Goal: Information Seeking & Learning: Understand process/instructions

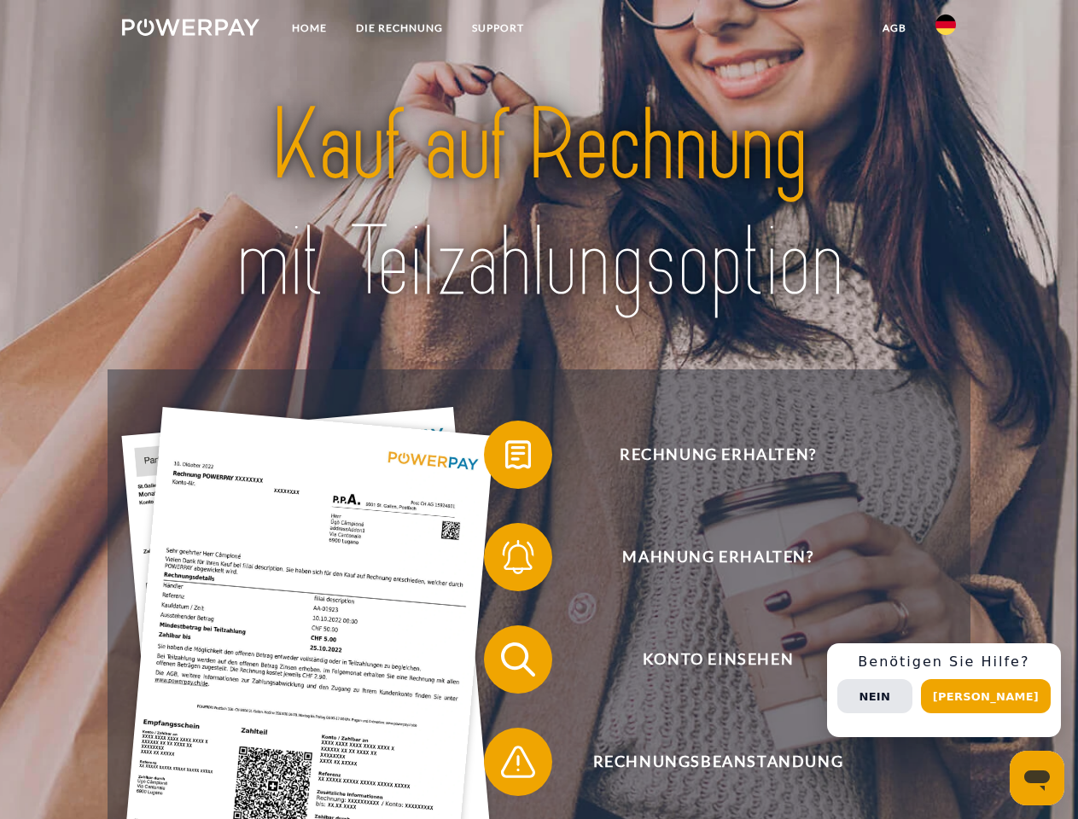
click at [190, 30] on img at bounding box center [190, 27] width 137 height 17
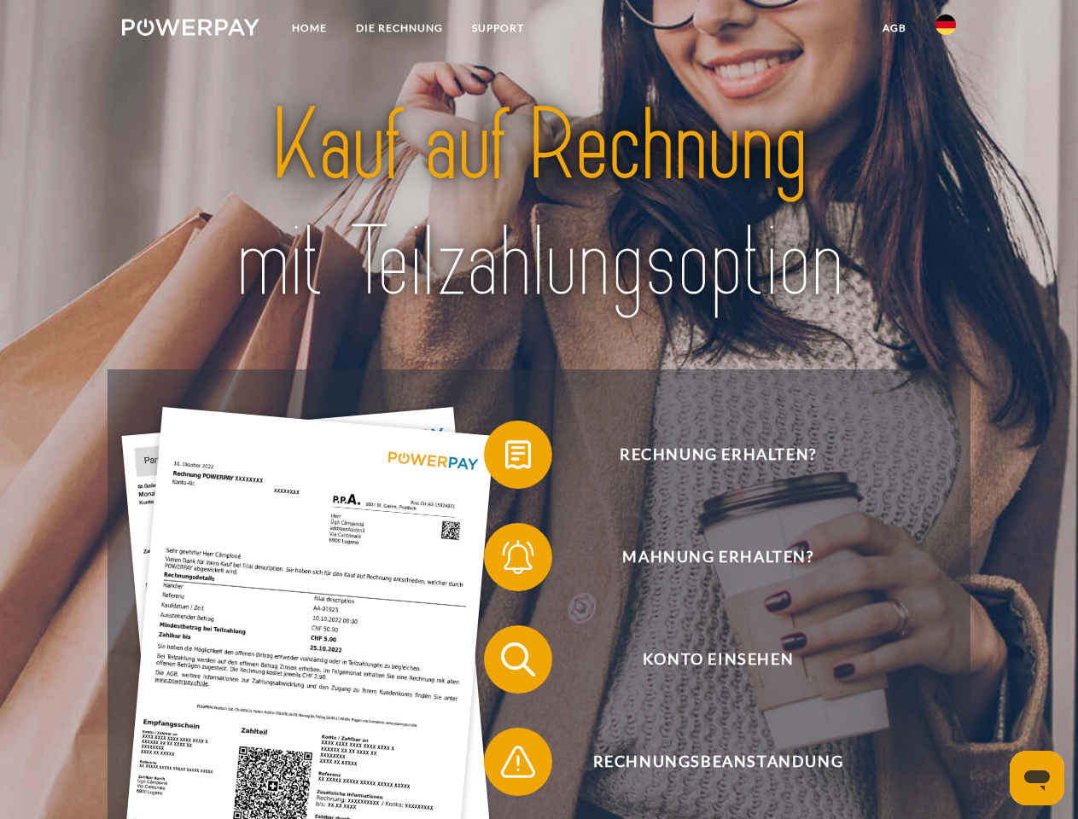
click at [945, 30] on img at bounding box center [945, 25] width 20 height 20
click at [893, 28] on link "agb" at bounding box center [894, 28] width 53 height 31
click at [505, 458] on span at bounding box center [492, 454] width 85 height 85
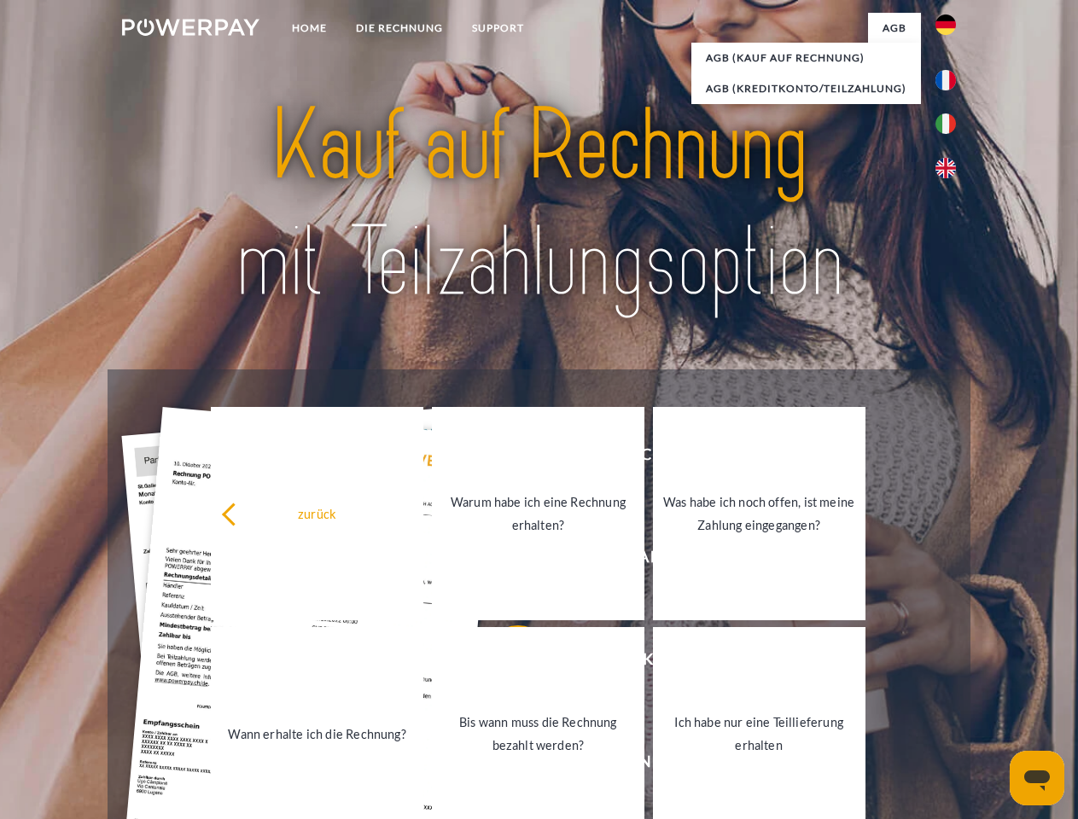
click at [505, 561] on div "zurück Warum habe ich eine Rechnung erhalten? Was habe ich noch offen, ist mein…" at bounding box center [538, 624] width 689 height 440
click at [505, 663] on link "Bis wann muss die Rechnung bezahlt werden?" at bounding box center [538, 733] width 212 height 213
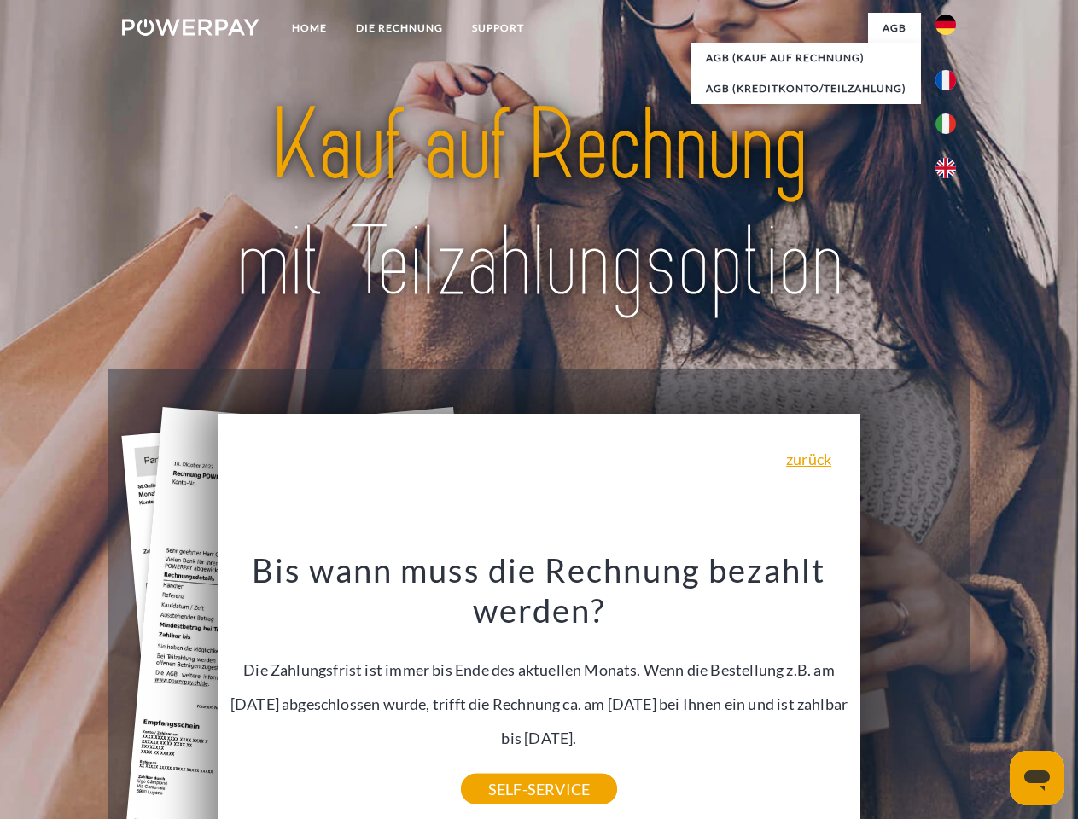
click at [505, 765] on div "Bis wann muss die Rechnung bezahlt werden? Die Zahlungsfrist ist immer bis Ende…" at bounding box center [539, 669] width 623 height 240
click at [950, 690] on div "Rechnung erhalten? Mahnung erhalten? Konto einsehen" at bounding box center [539, 710] width 862 height 683
click at [908, 694] on span "Konto einsehen" at bounding box center [718, 659] width 418 height 68
click at [991, 696] on header "Home DIE RECHNUNG SUPPORT" at bounding box center [539, 589] width 1078 height 1178
